Goal: Obtain resource: Obtain resource

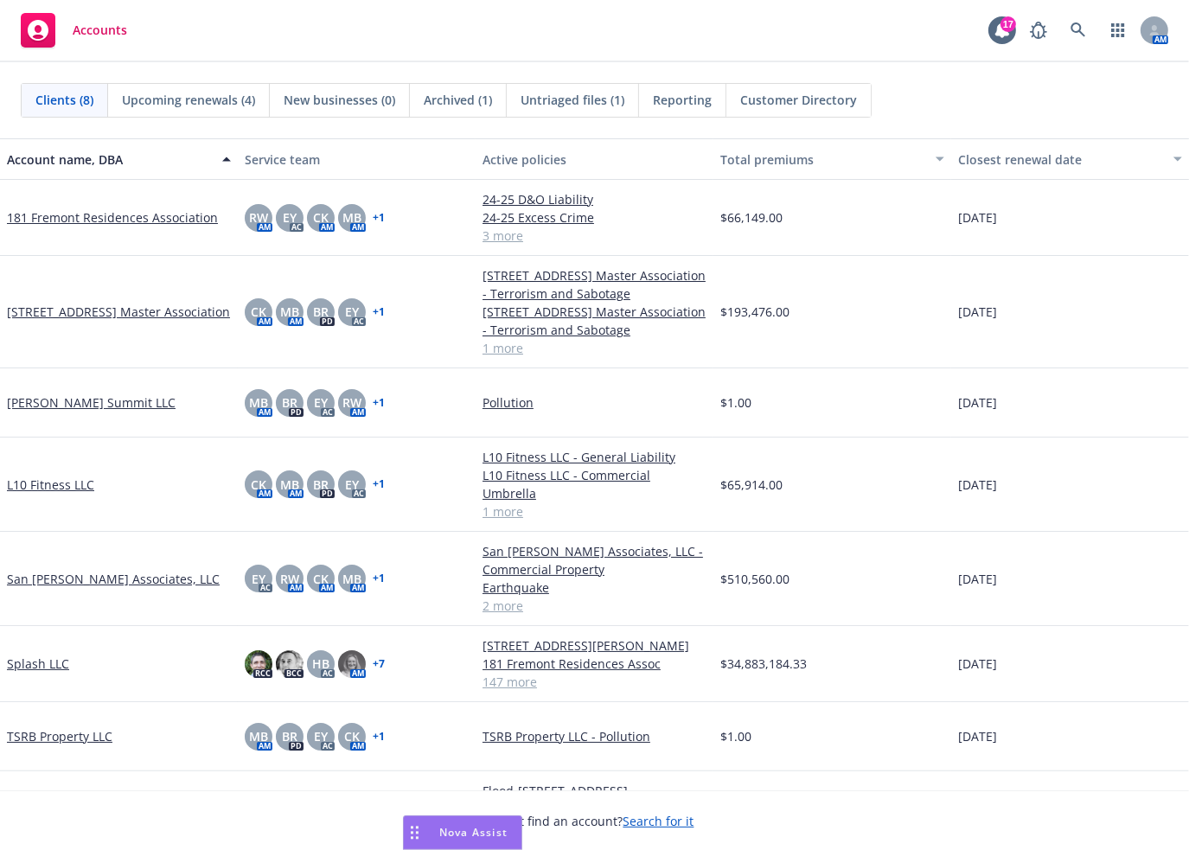
click at [491, 833] on span "Nova Assist" at bounding box center [473, 832] width 68 height 15
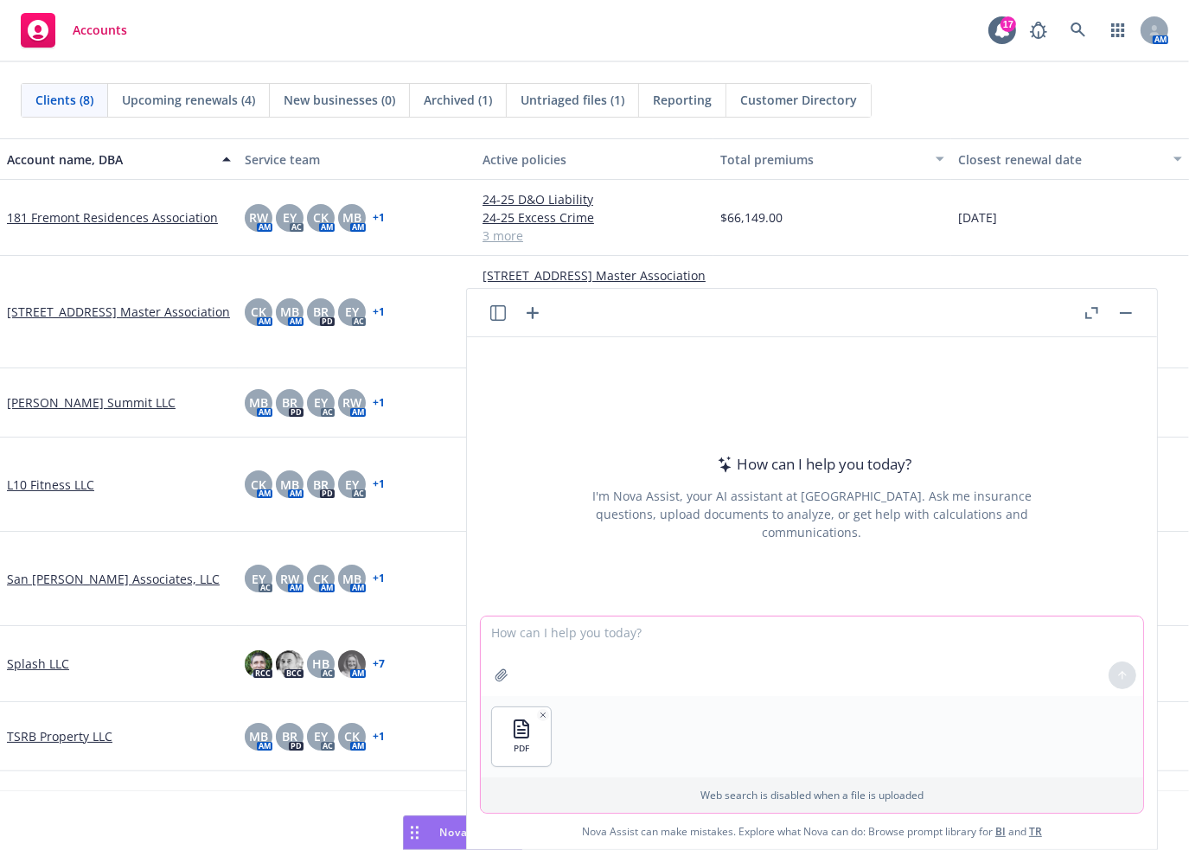
click at [693, 638] on textarea at bounding box center [812, 656] width 662 height 80
type textarea "C"
type textarea "review the sublimits in this quote"
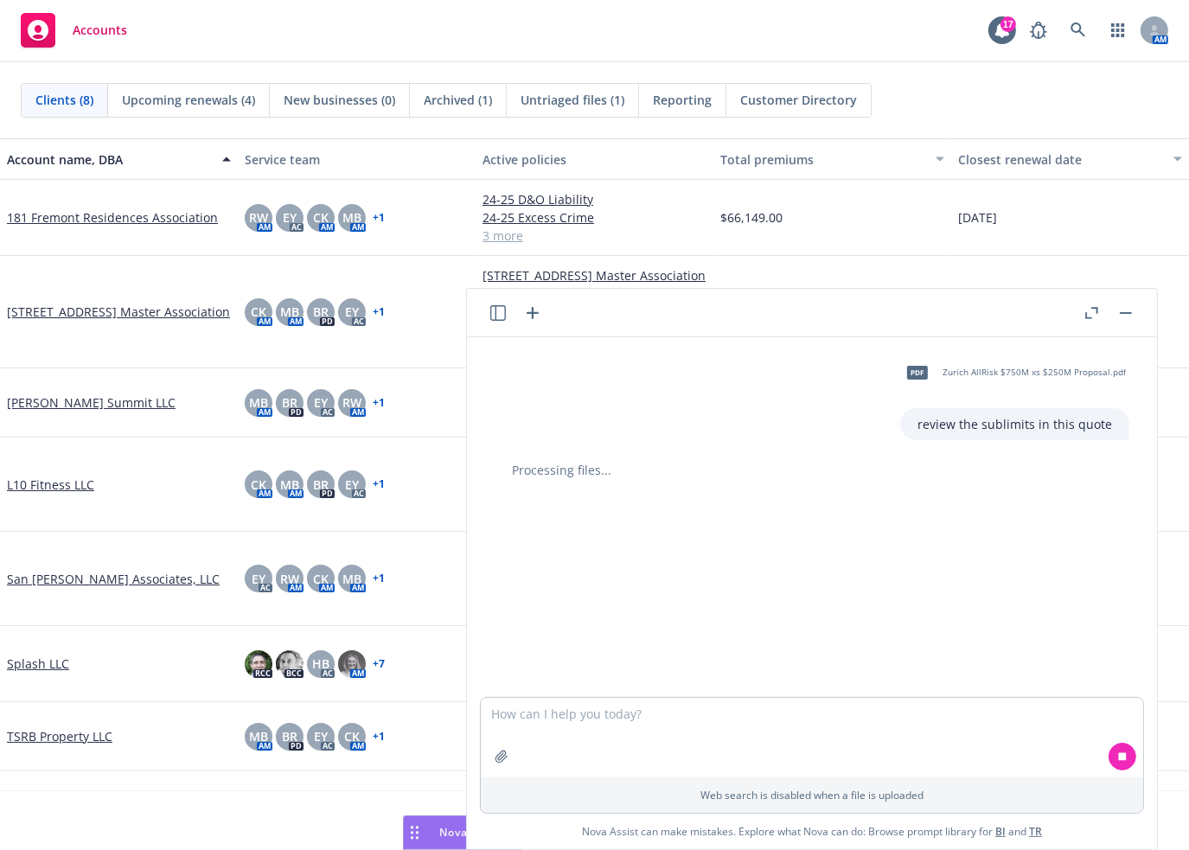
click at [1088, 313] on icon "button" at bounding box center [1091, 313] width 13 height 12
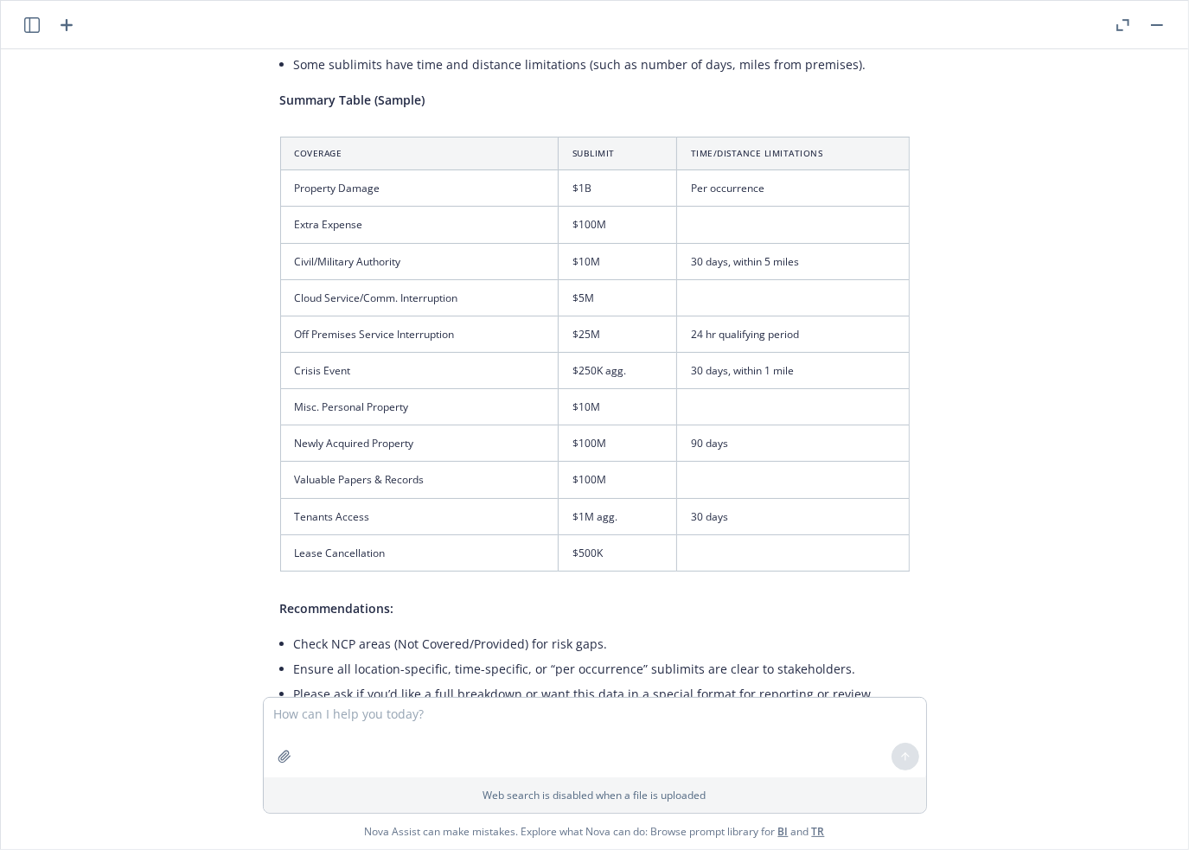
scroll to position [1263, 0]
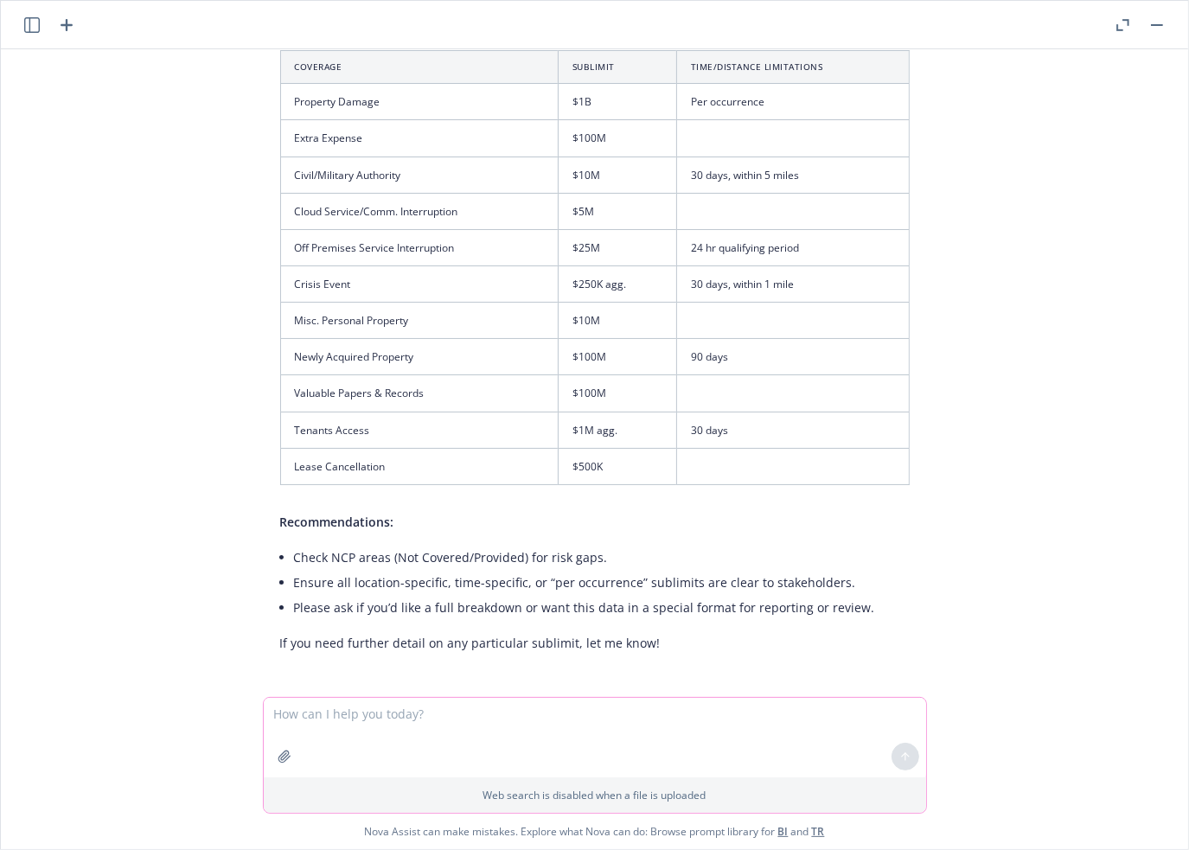
click at [424, 715] on textarea at bounding box center [595, 738] width 662 height 80
type textarea "compare to sublimits in this document"
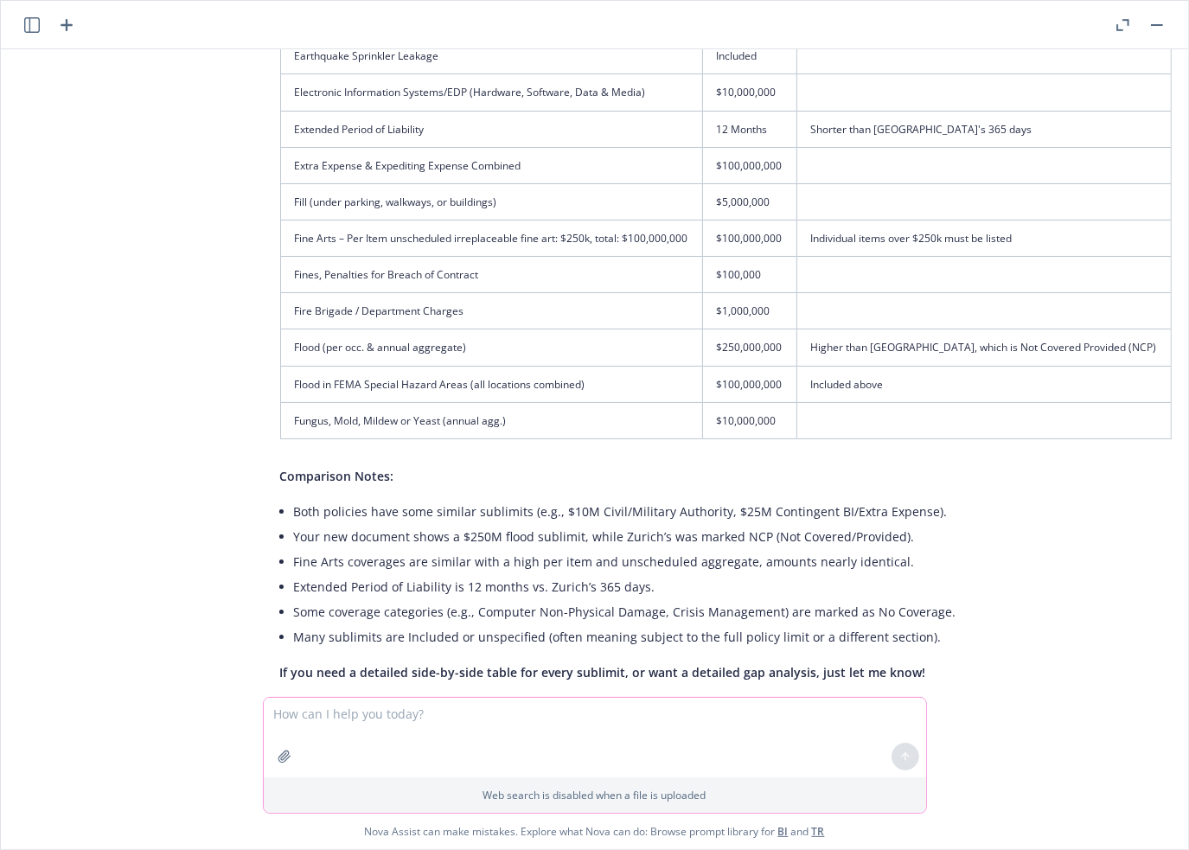
scroll to position [2690, 0]
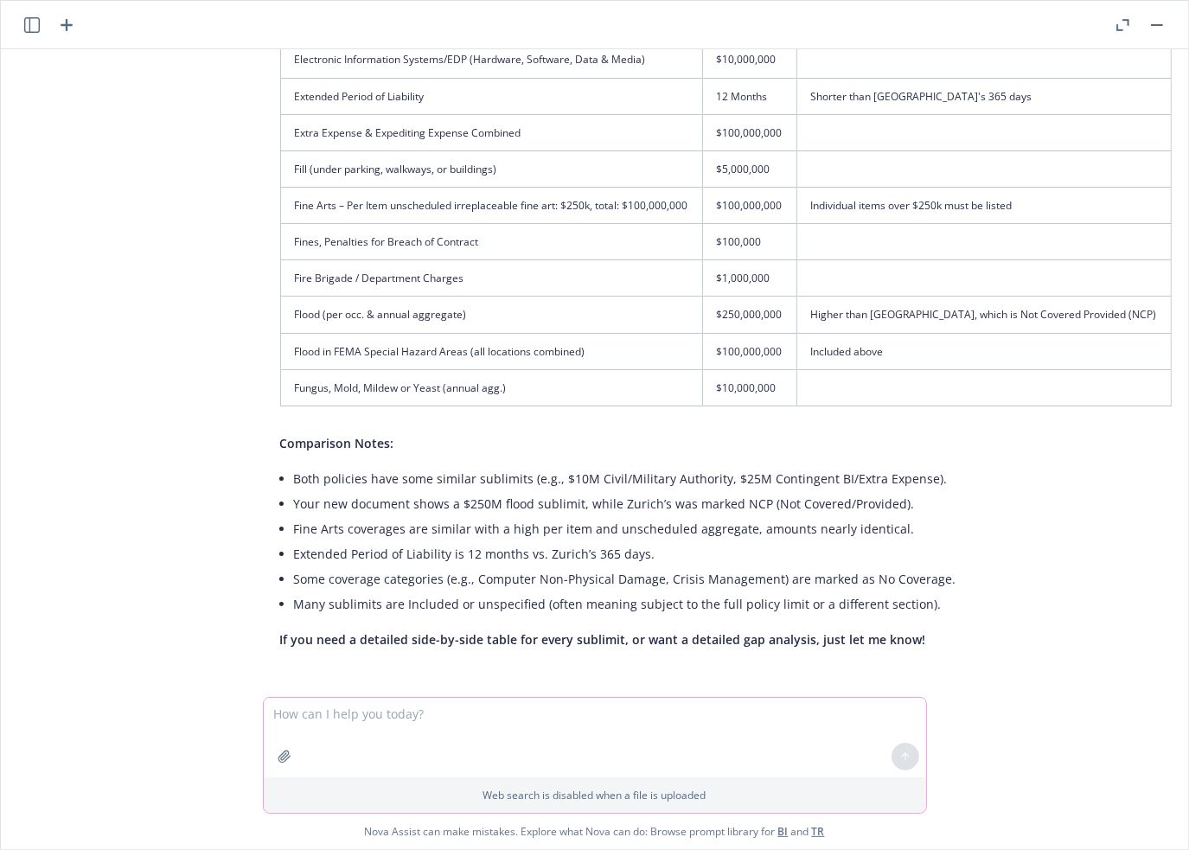
click at [418, 727] on textarea at bounding box center [595, 738] width 662 height 80
type textarea "side by side table in excel"
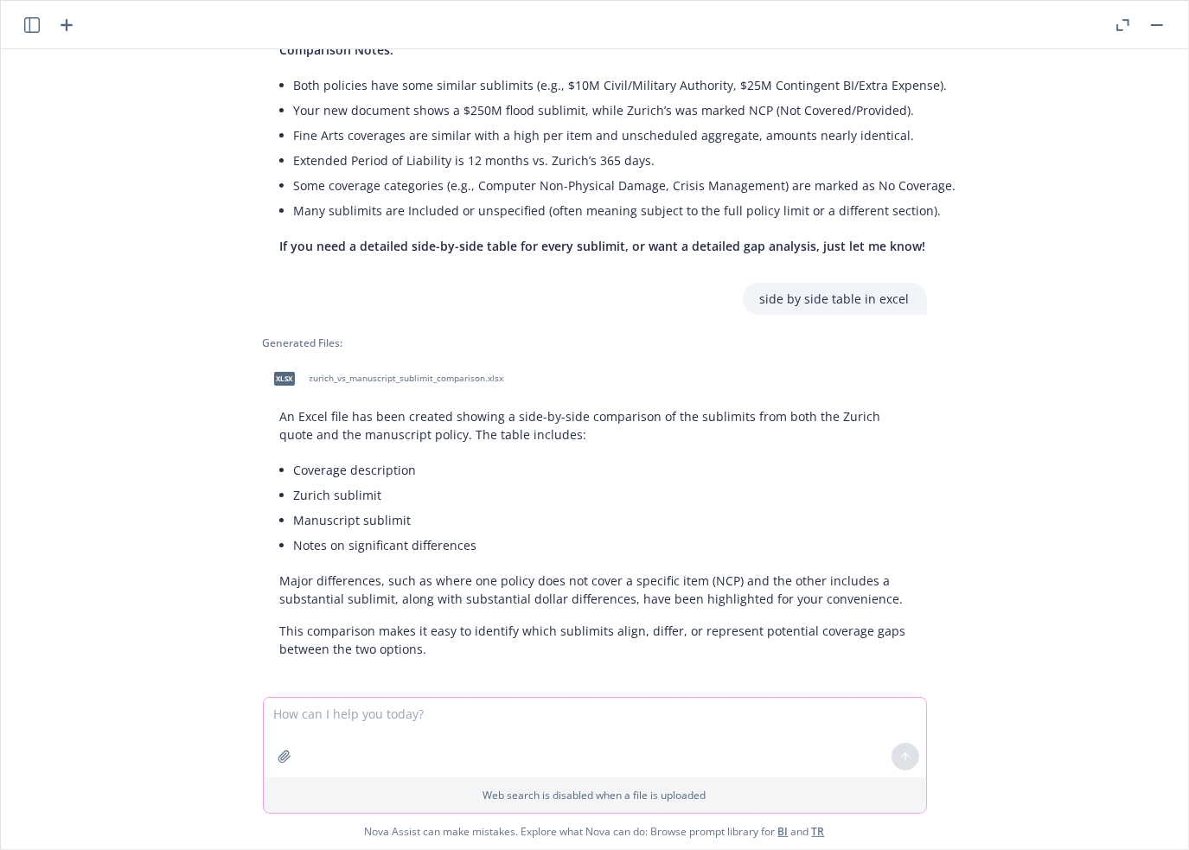
scroll to position [3093, 0]
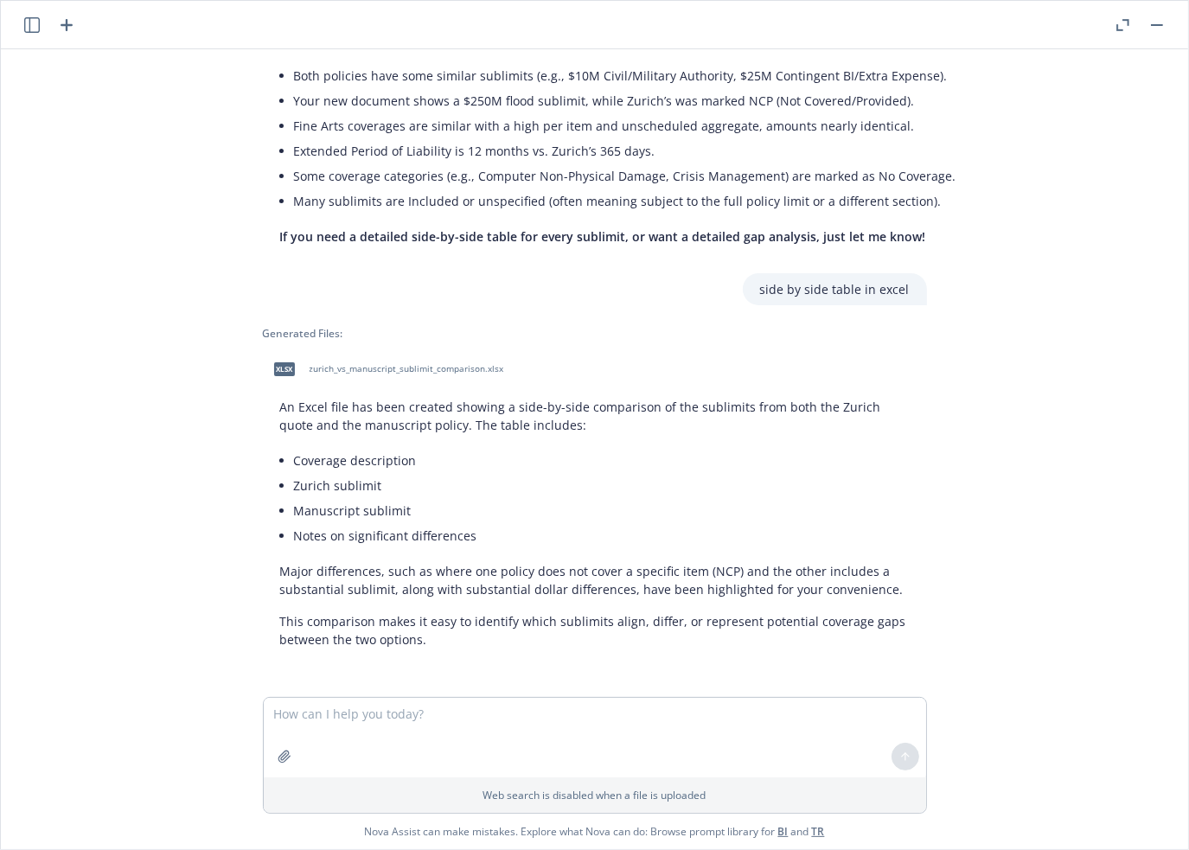
click at [430, 367] on span "zurich_vs_manuscript_sublimit_comparison.xlsx" at bounding box center [407, 368] width 195 height 11
click at [412, 720] on textarea at bounding box center [595, 738] width 662 height 80
type textarea "c"
type textarea "show me all sublimits that are the same"
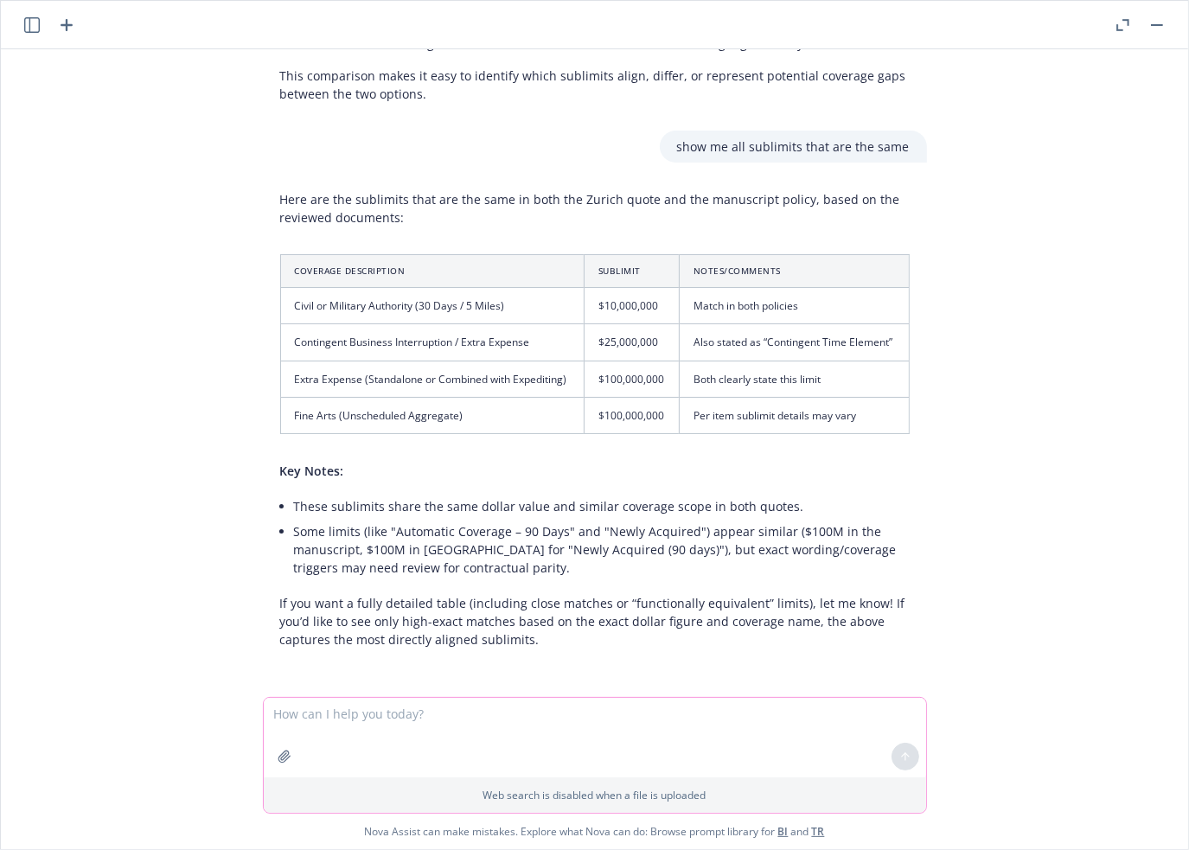
scroll to position [3638, 0]
click at [400, 724] on textarea at bounding box center [595, 738] width 662 height 80
type textarea "detailed table"
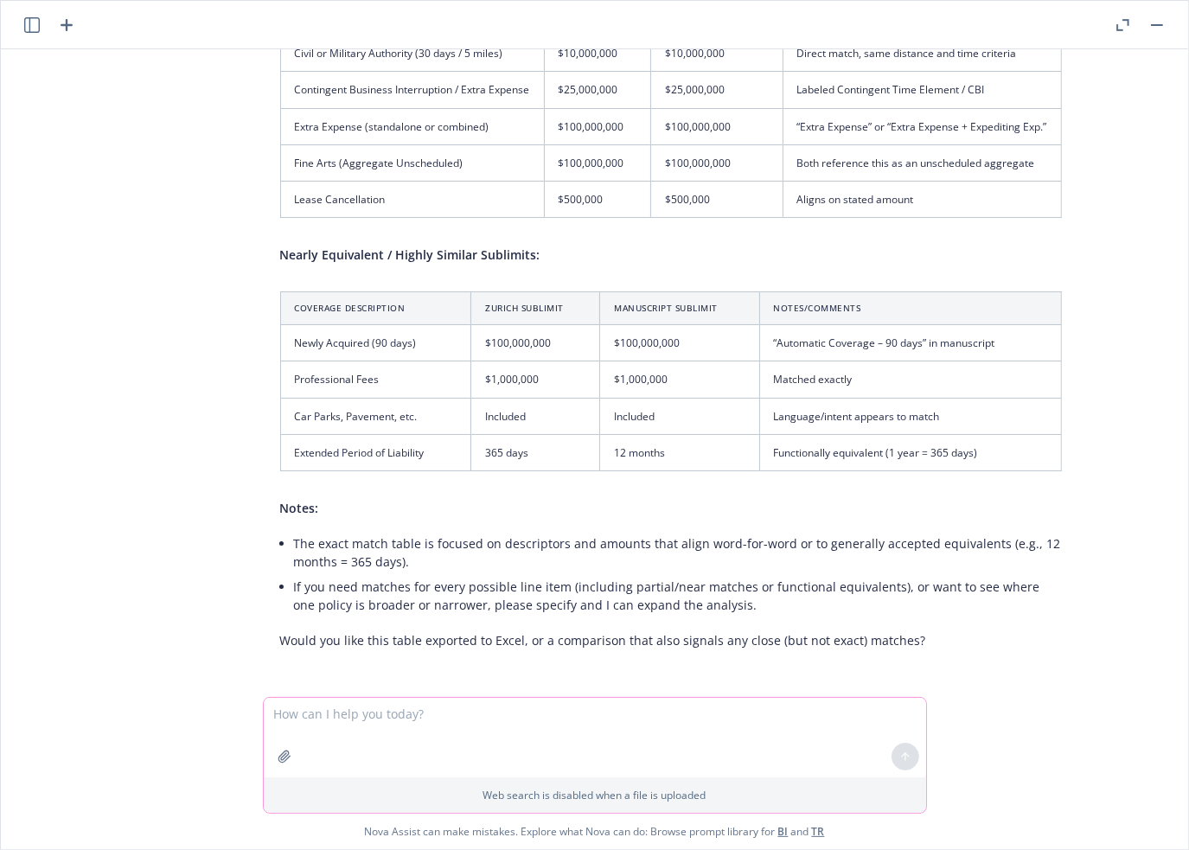
scroll to position [4433, 0]
click at [523, 750] on textarea at bounding box center [595, 738] width 662 height 80
type textarea "show any close"
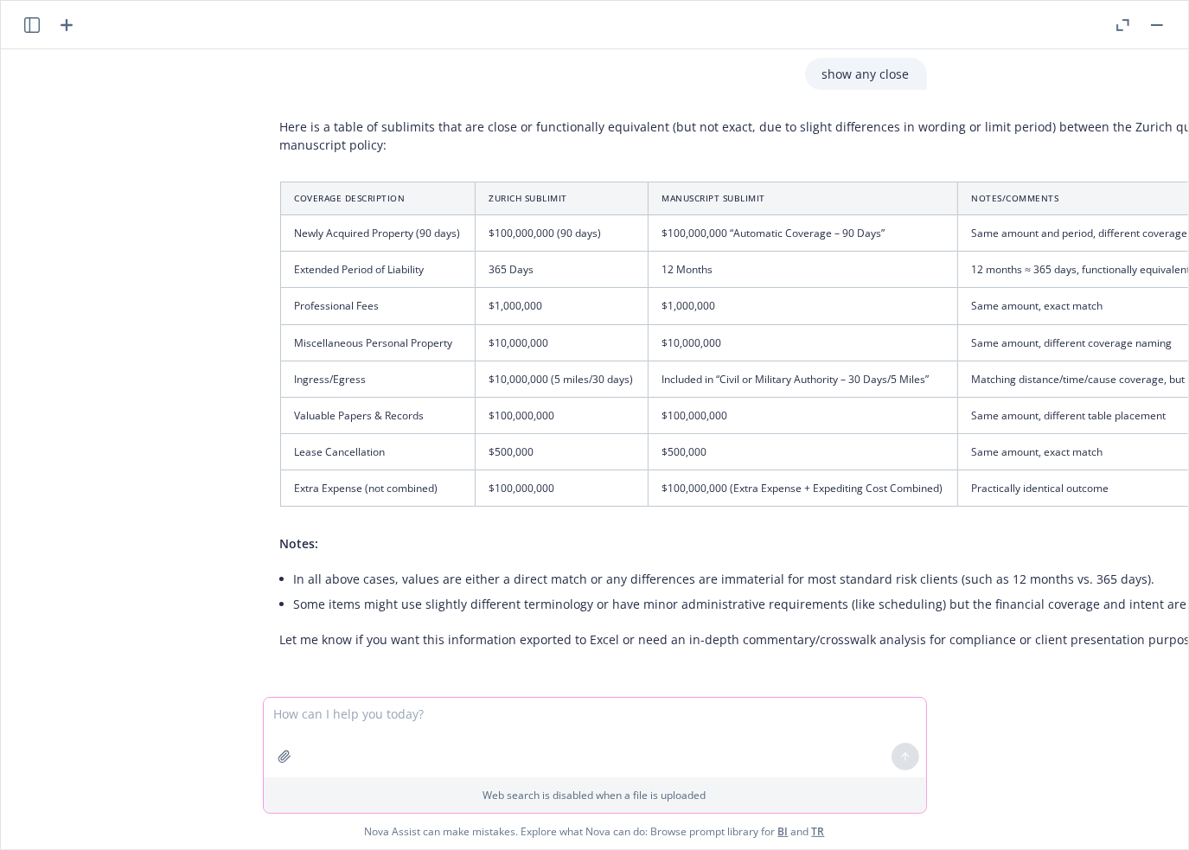
scroll to position [5064, 0]
